Goal: Navigation & Orientation: Understand site structure

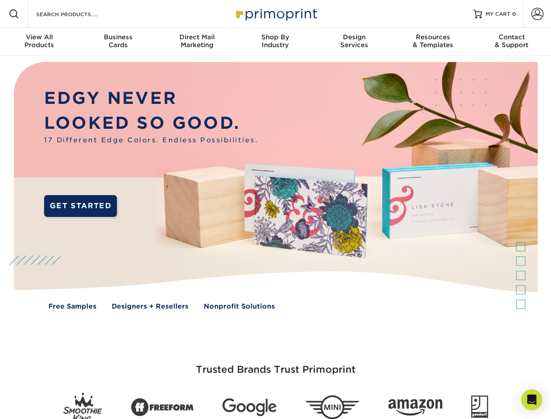
click at [275, 209] on img at bounding box center [275, 192] width 545 height 272
click at [14, 14] on span at bounding box center [14, 14] width 10 height 10
click at [537, 14] on span at bounding box center [537, 14] width 12 height 12
click at [39, 42] on div "View All Products" at bounding box center [39, 41] width 78 height 16
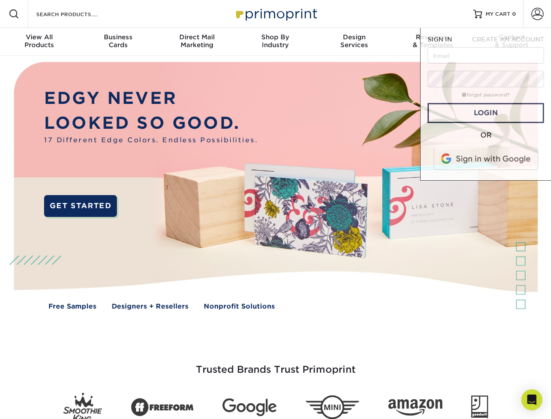
click at [118, 42] on div "Business Cards" at bounding box center [117, 41] width 78 height 16
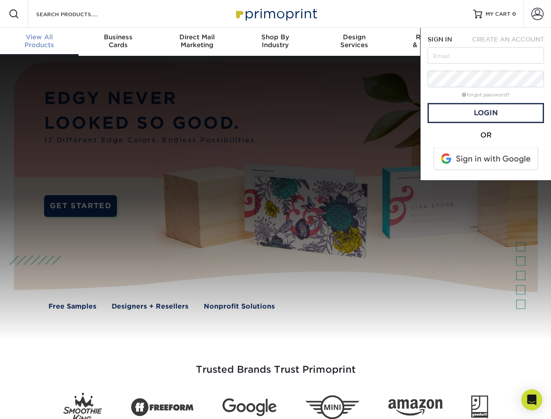
click at [197, 42] on div "Direct Mail Marketing" at bounding box center [196, 41] width 78 height 16
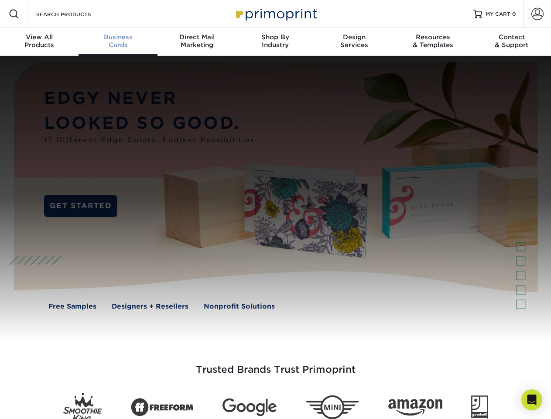
click at [275, 42] on div "Shop By Industry" at bounding box center [275, 41] width 78 height 16
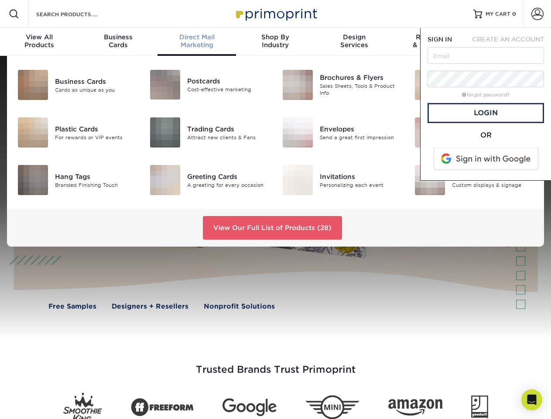
click at [354, 42] on div "Design Services" at bounding box center [354, 41] width 78 height 16
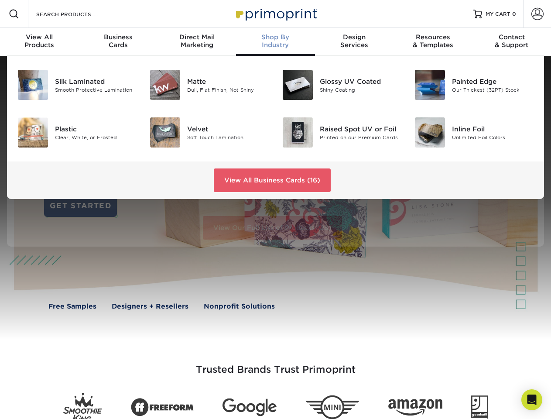
click at [432, 42] on span "SIGN IN" at bounding box center [439, 39] width 24 height 7
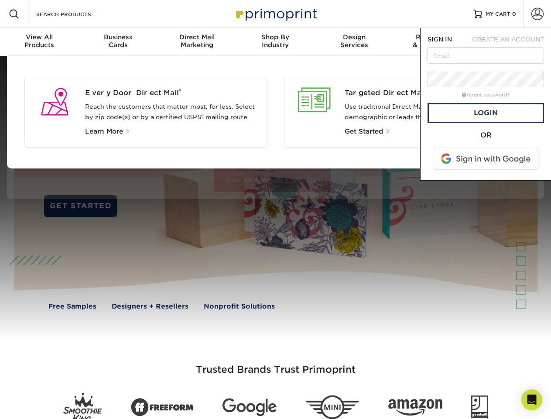
click at [511, 42] on div "Contact & Support" at bounding box center [511, 41] width 78 height 16
